Goal: Task Accomplishment & Management: Manage account settings

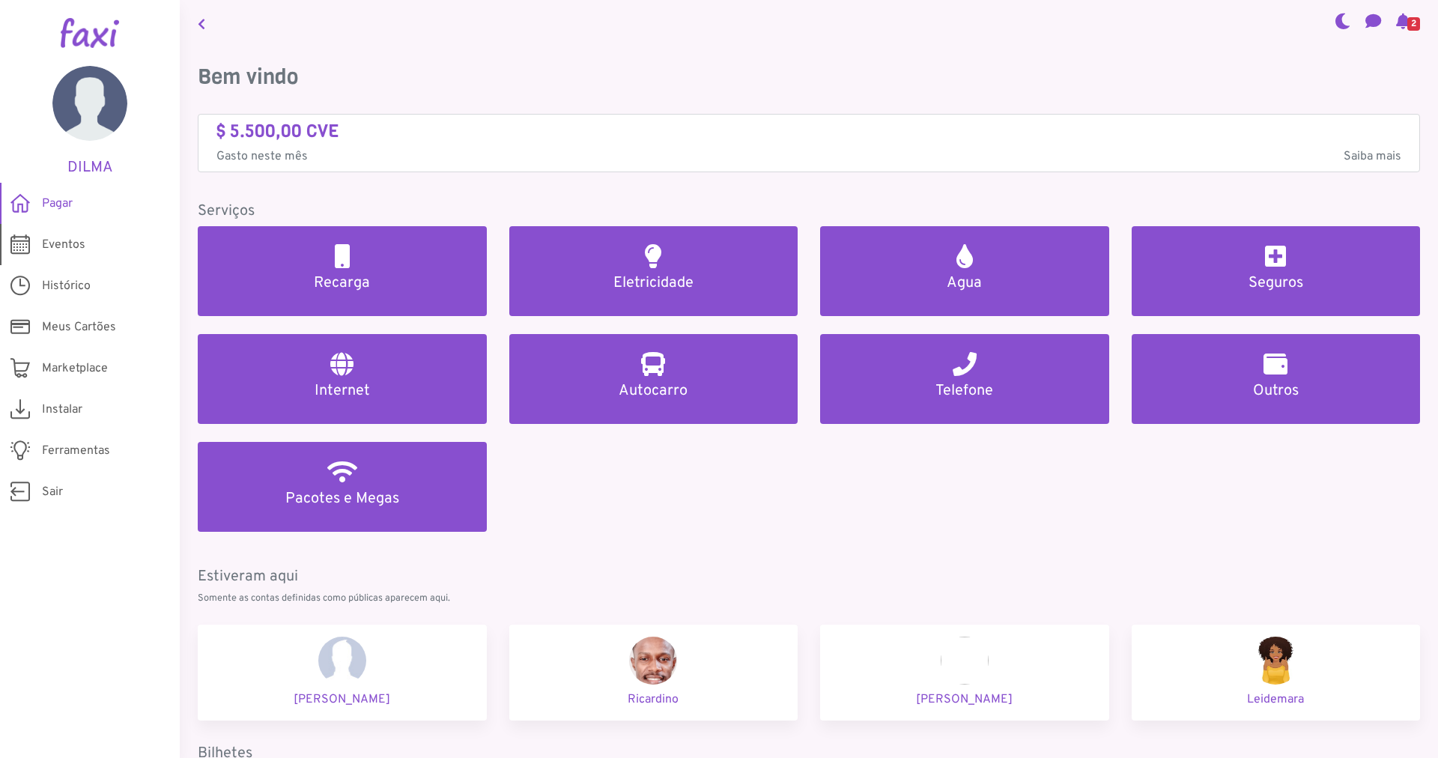
click at [56, 244] on span "Eventos" at bounding box center [63, 245] width 43 height 18
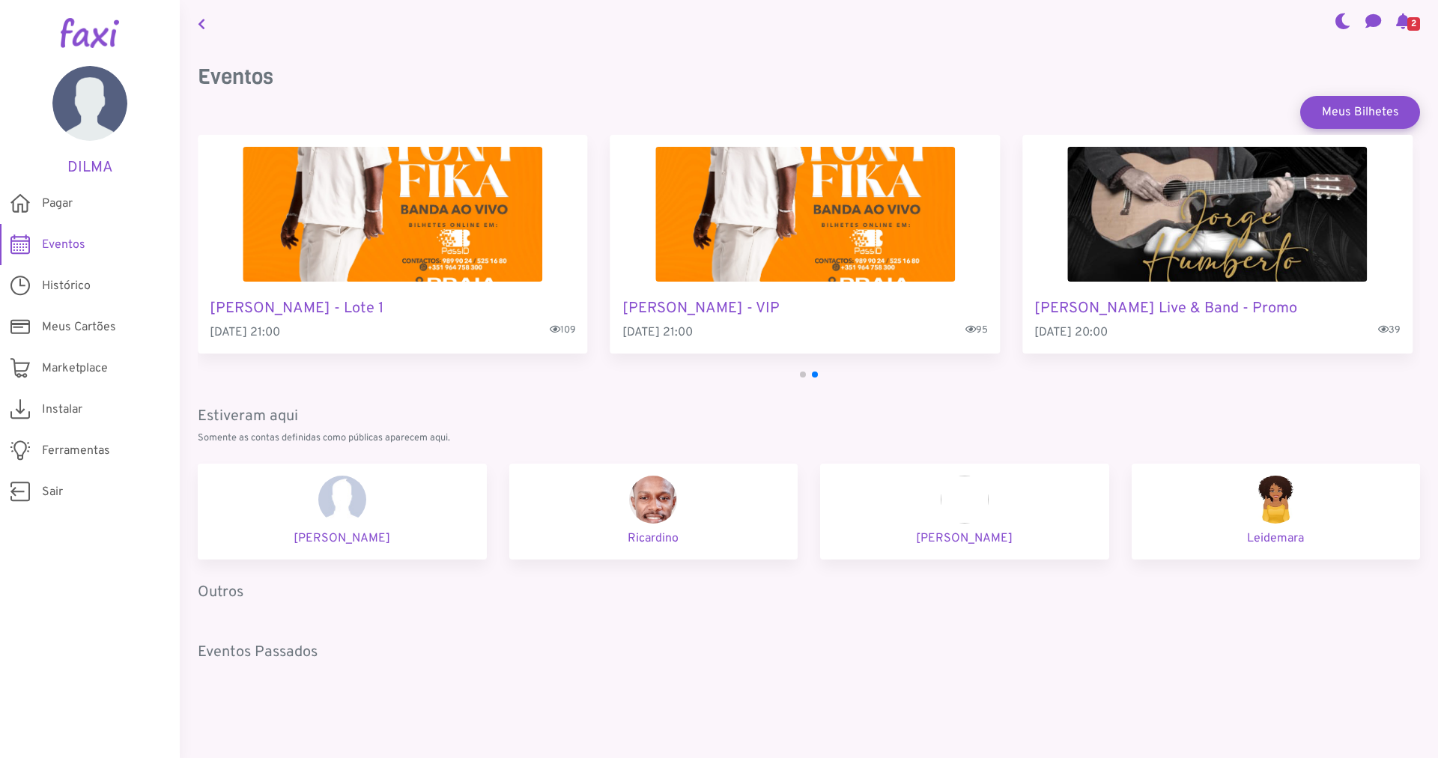
click at [1147, 311] on h5 "[PERSON_NAME] Live & Band - Promo" at bounding box center [1217, 309] width 366 height 18
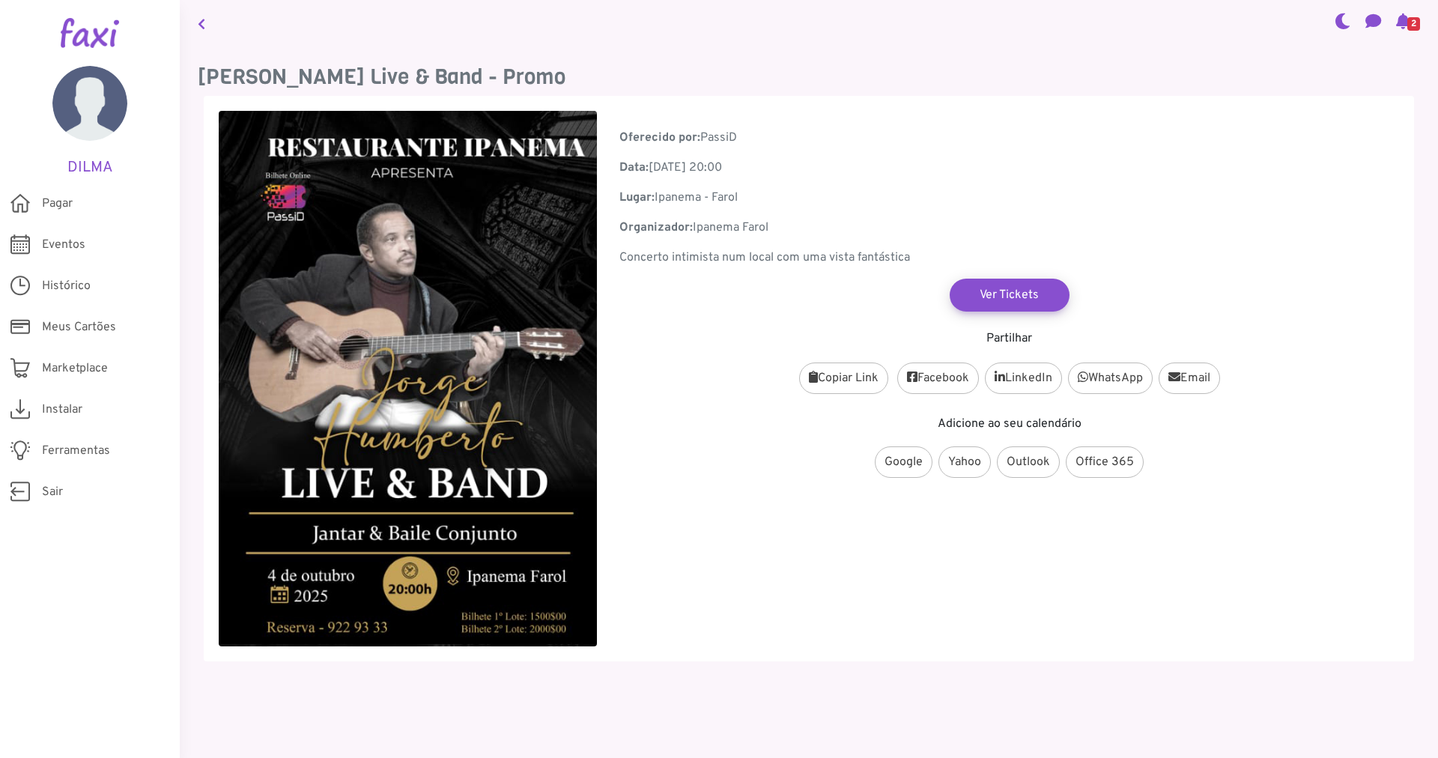
click at [1407, 22] on span "2" at bounding box center [1413, 23] width 13 height 13
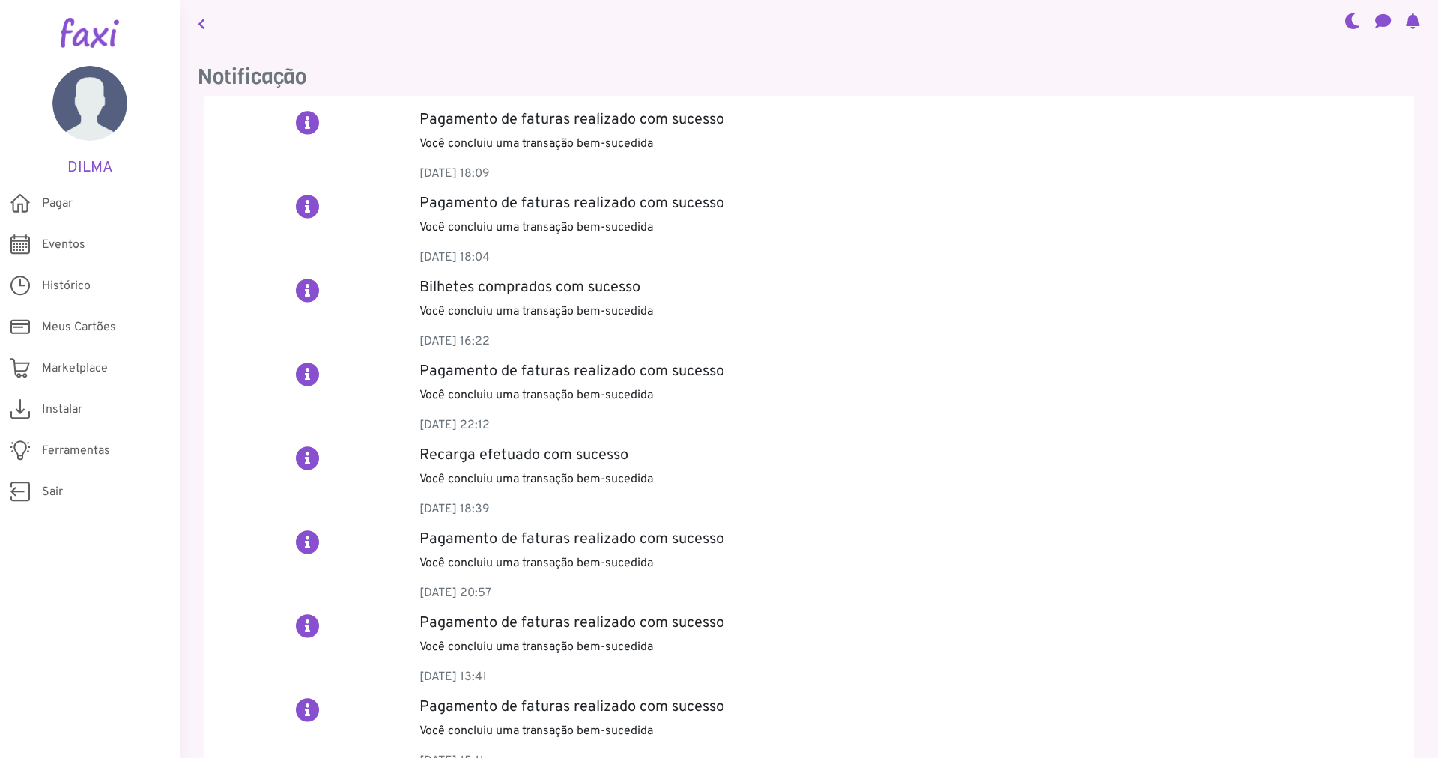
click at [306, 291] on h2 at bounding box center [308, 291] width 24 height 24
click at [88, 449] on span "Ferramentas" at bounding box center [76, 451] width 68 height 18
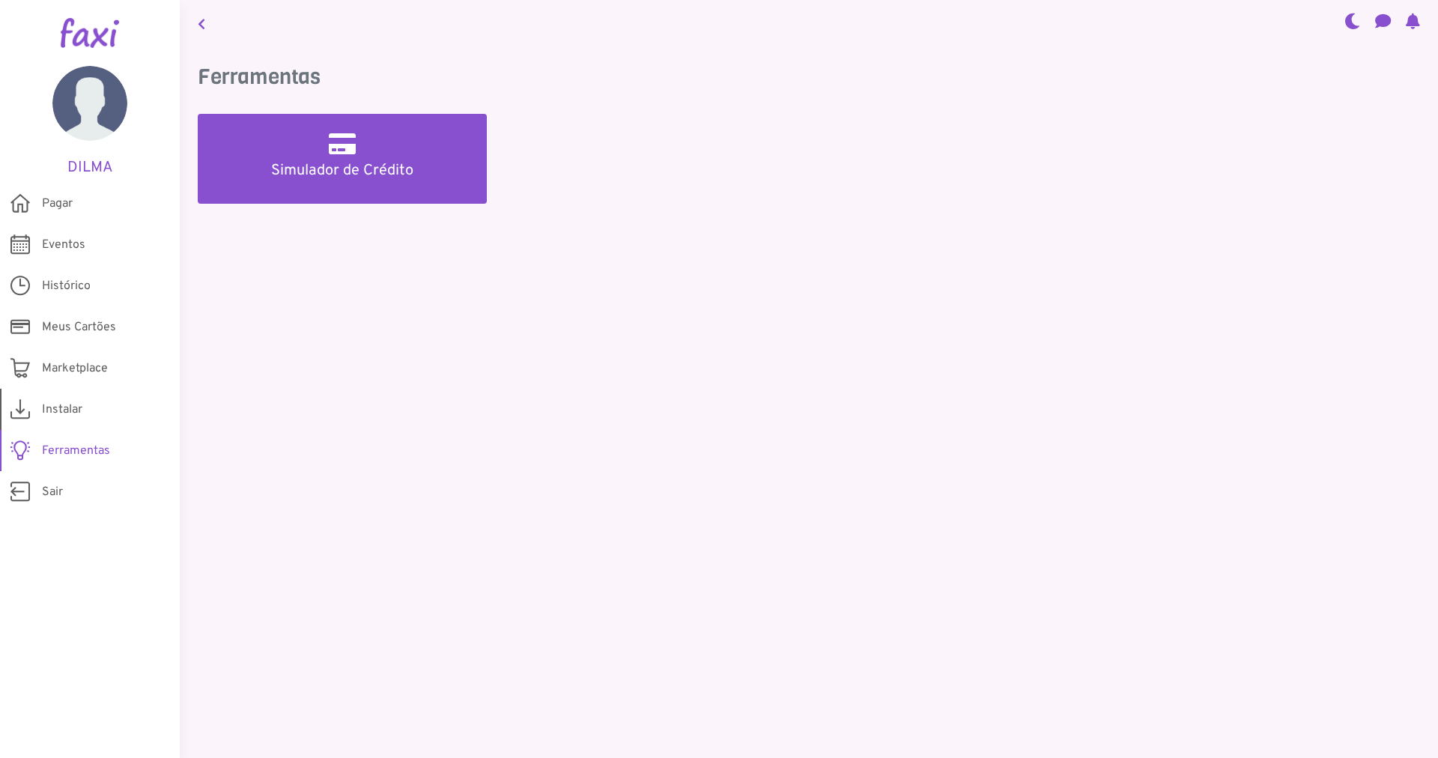
click at [58, 409] on span "Instalar" at bounding box center [62, 410] width 40 height 18
click at [58, 408] on span "Instalar" at bounding box center [62, 410] width 40 height 18
click at [61, 327] on span "Meus Cartões" at bounding box center [79, 327] width 74 height 18
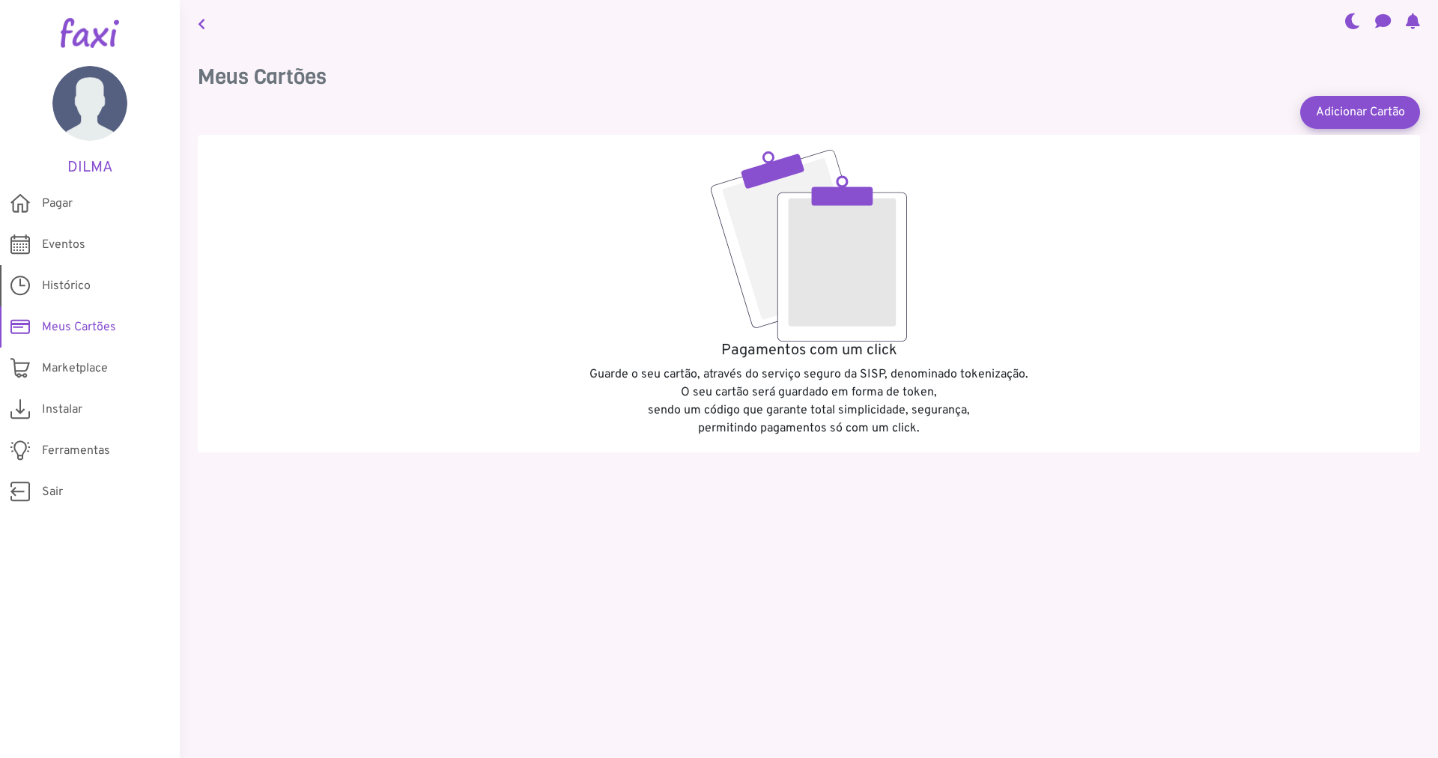
click at [56, 286] on span "Histórico" at bounding box center [66, 286] width 49 height 18
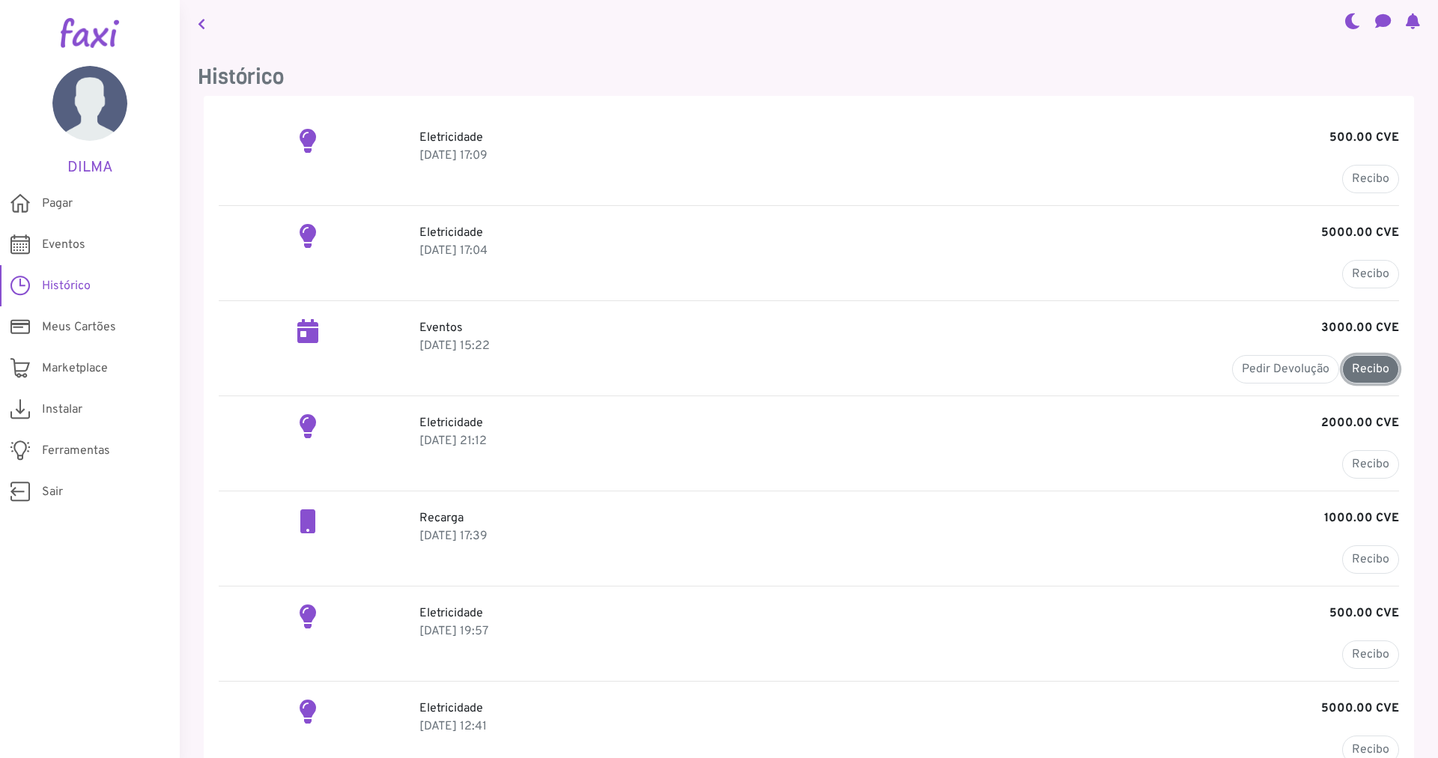
click at [1367, 371] on link "Recibo" at bounding box center [1370, 369] width 57 height 28
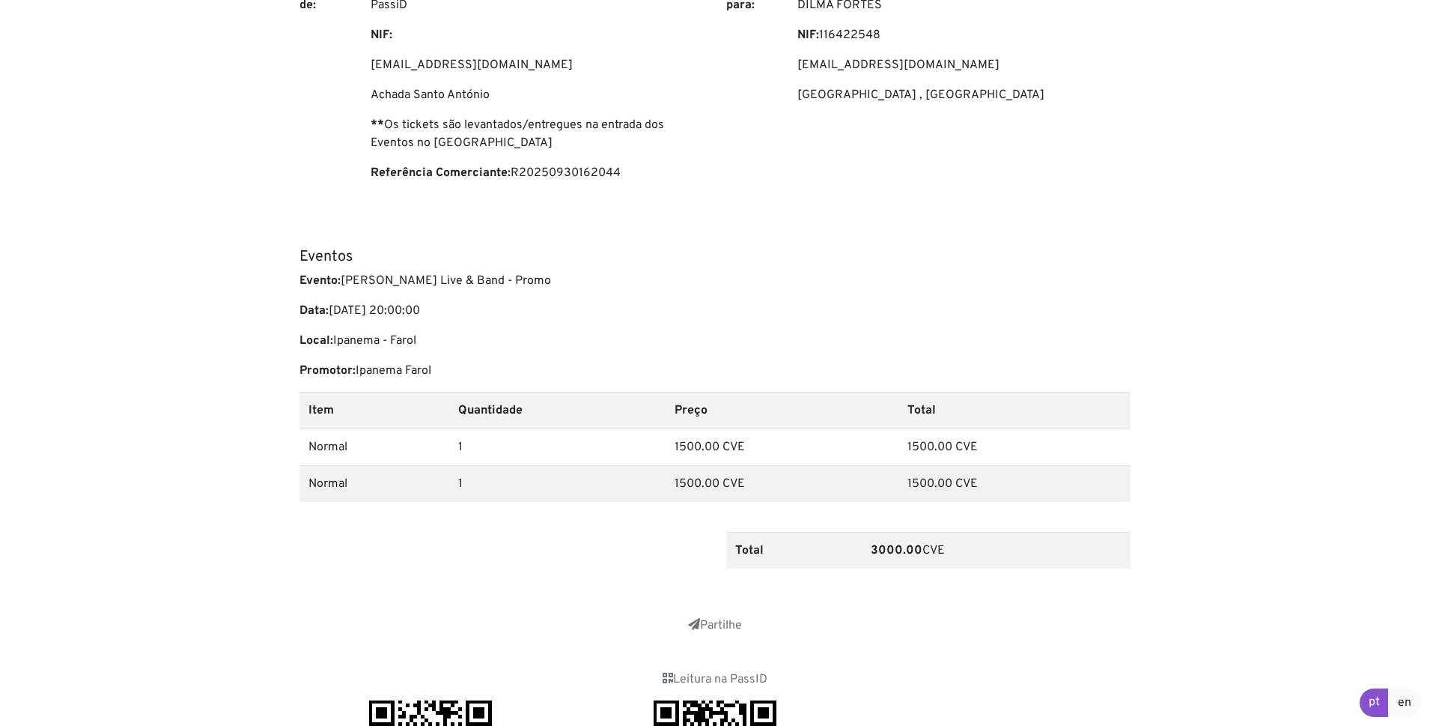
scroll to position [300, 0]
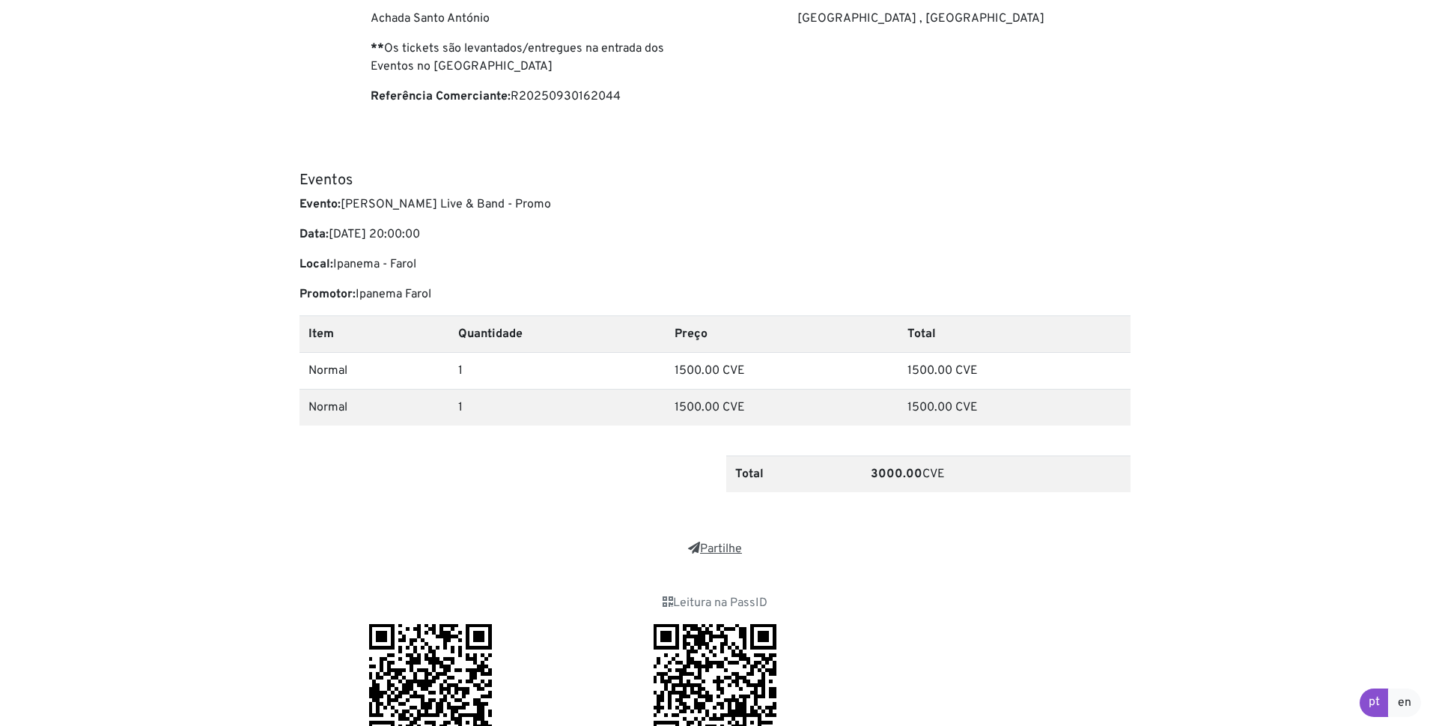
click at [712, 547] on link "Partilhe" at bounding box center [715, 548] width 54 height 15
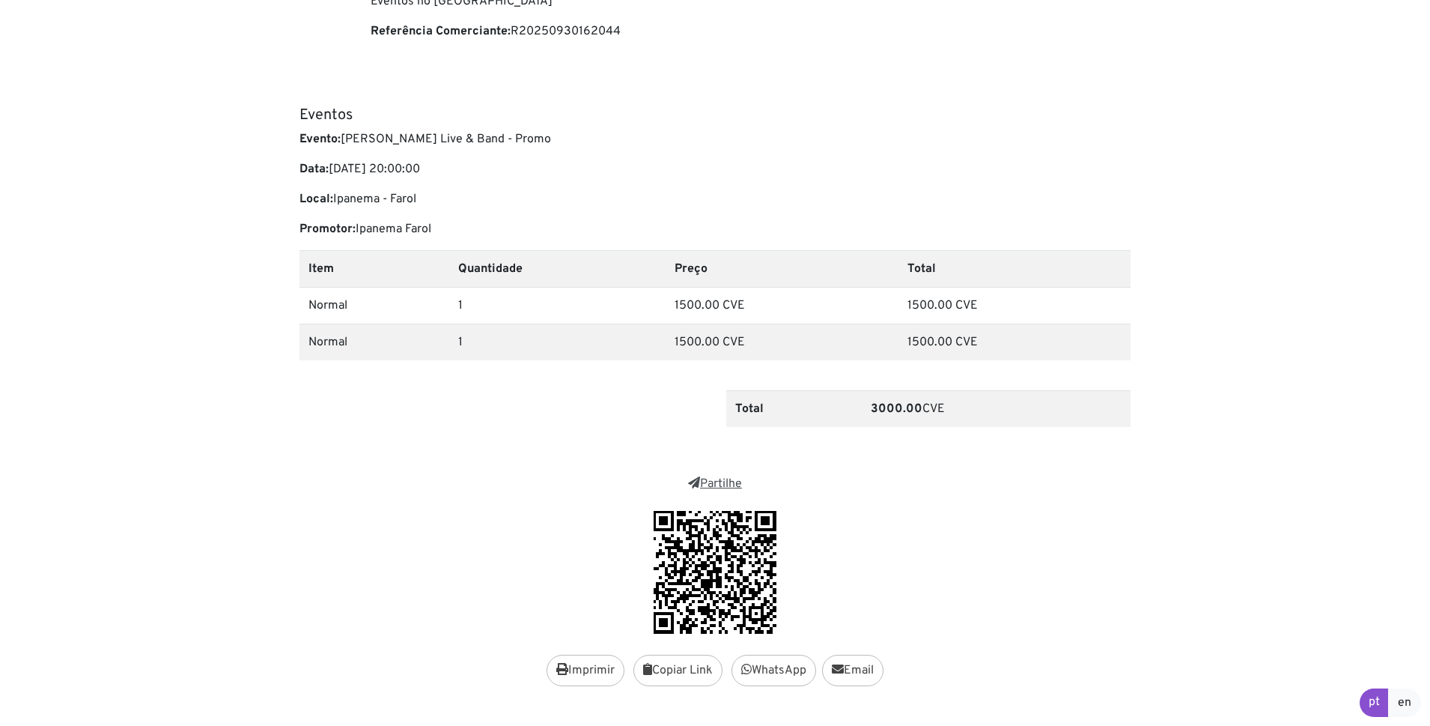
scroll to position [374, 0]
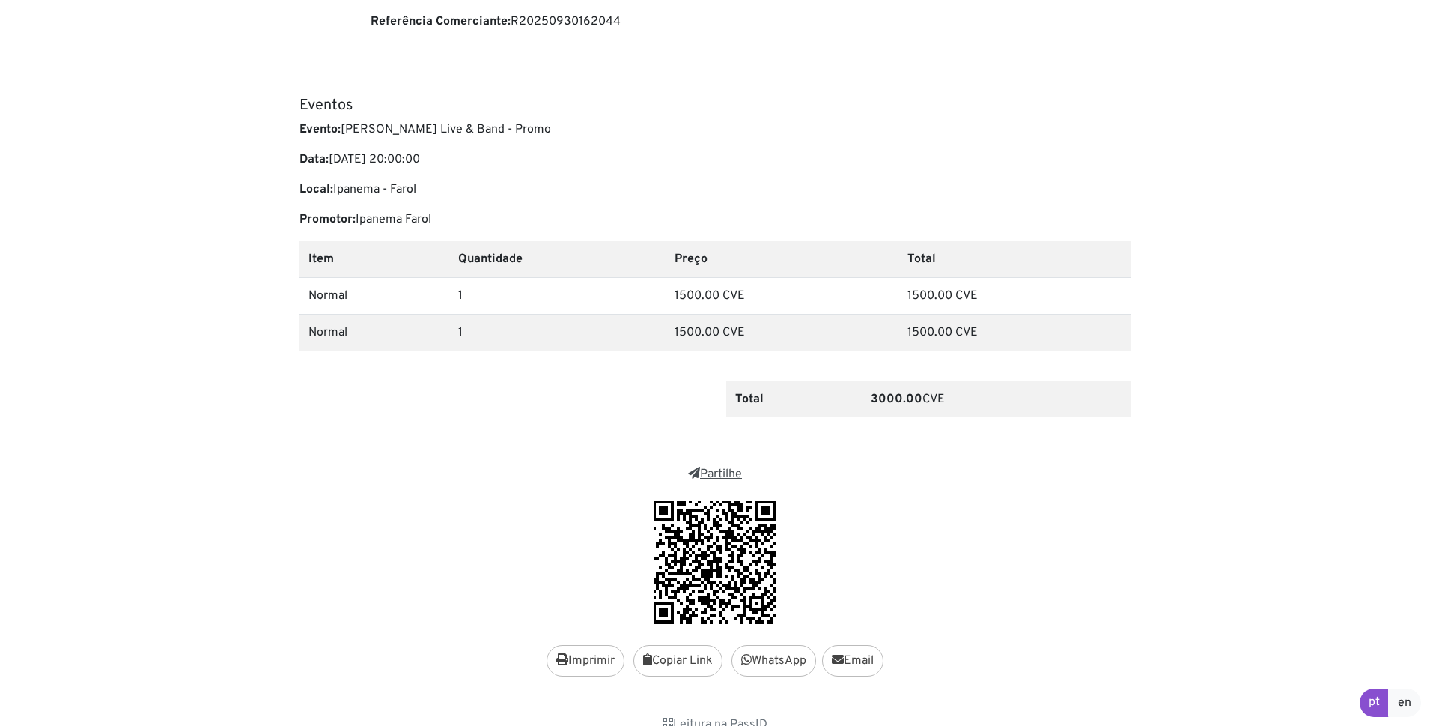
click at [719, 470] on link "Partilhe" at bounding box center [715, 474] width 54 height 15
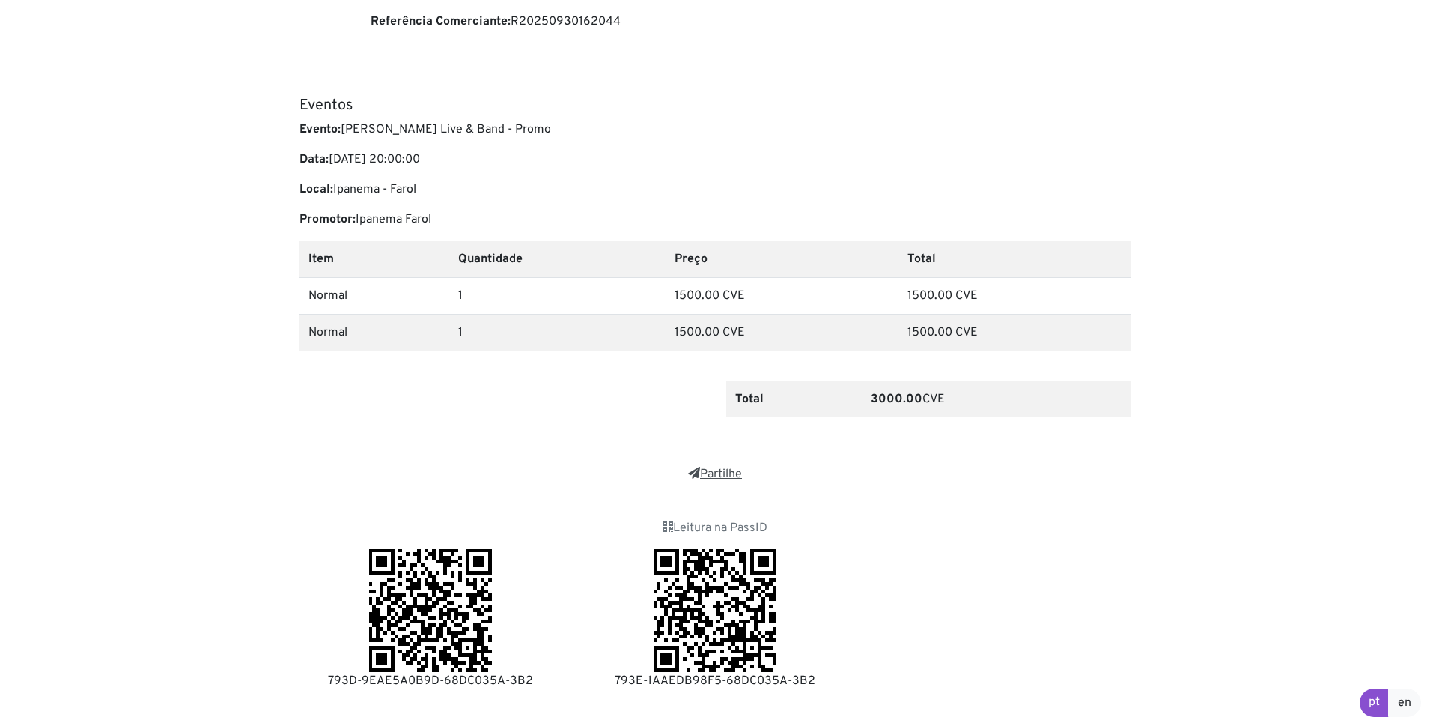
click at [717, 475] on link "Partilhe" at bounding box center [715, 474] width 54 height 15
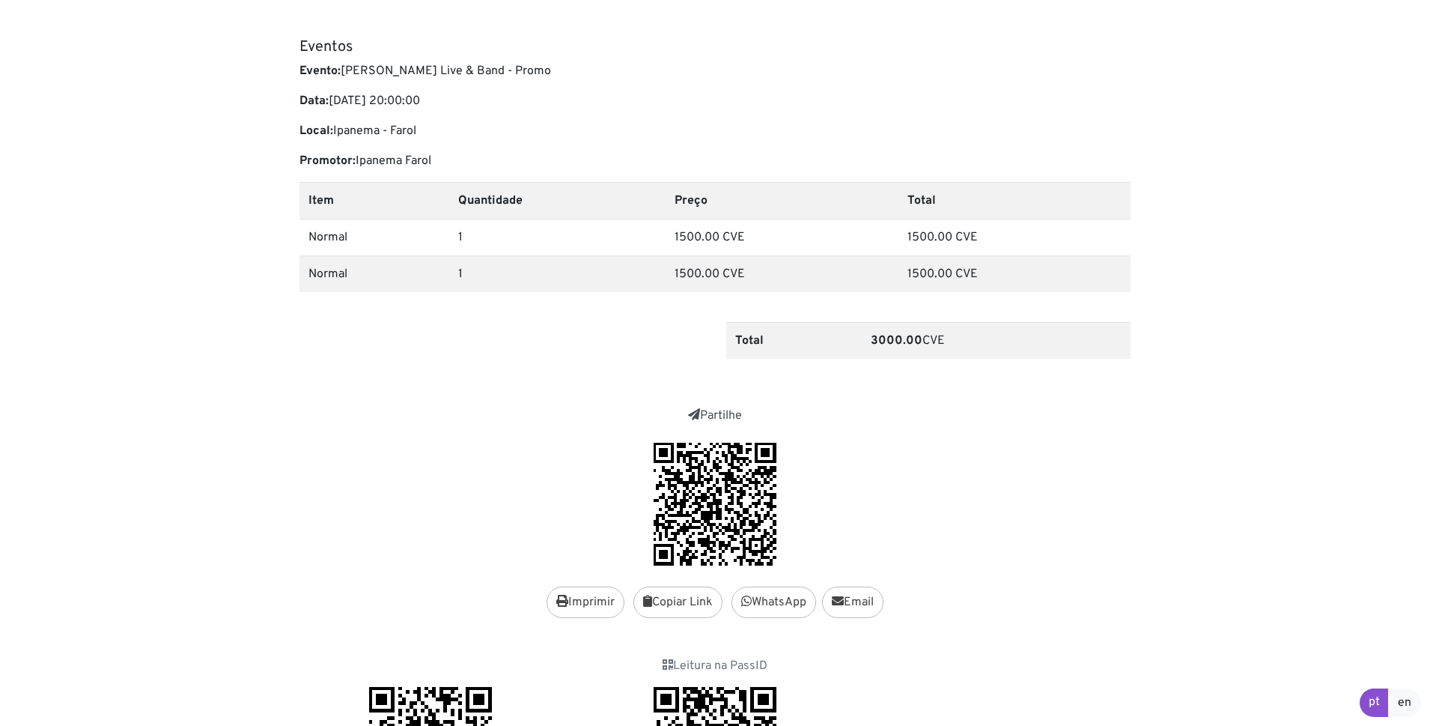
scroll to position [571, 0]
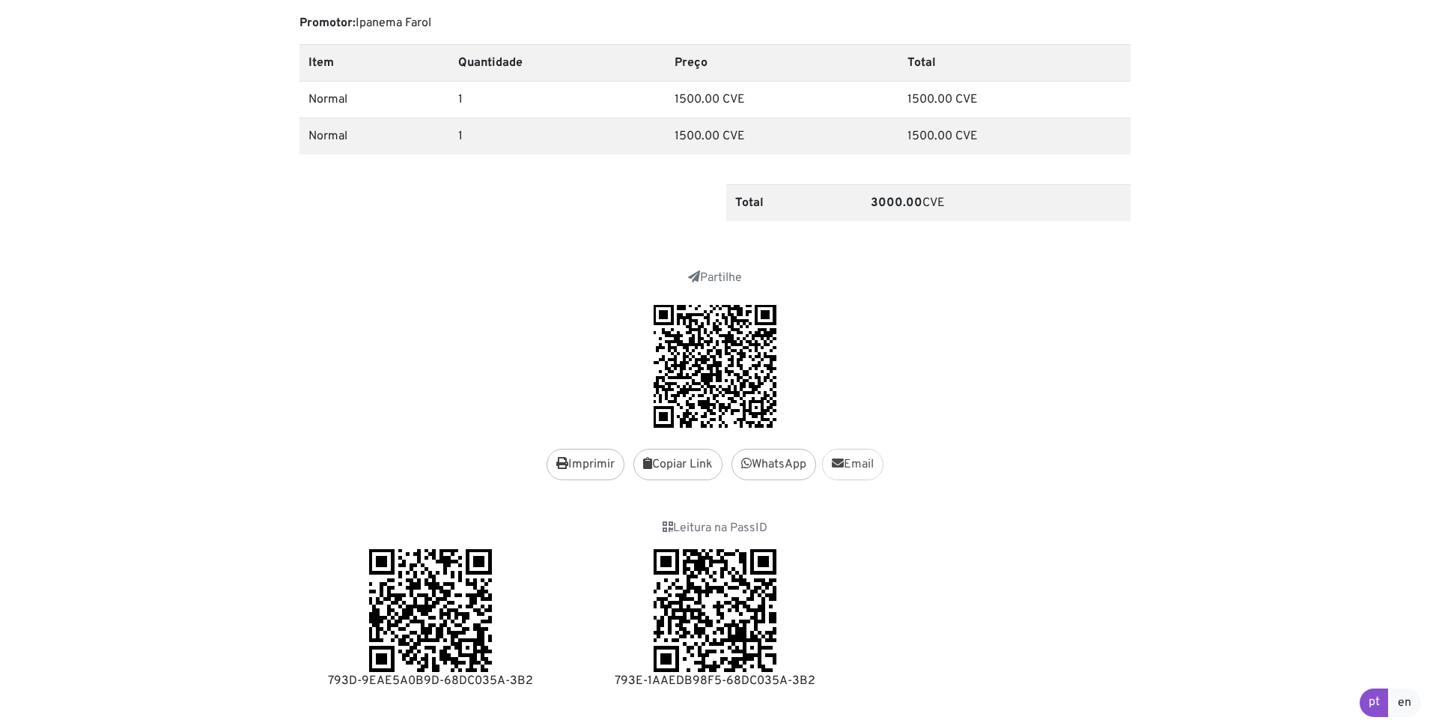
click at [856, 463] on link "Email" at bounding box center [852, 464] width 61 height 31
click at [418, 311] on div at bounding box center [715, 366] width 831 height 123
click at [577, 462] on button "Imprimir" at bounding box center [586, 464] width 78 height 31
